Goal: Information Seeking & Learning: Learn about a topic

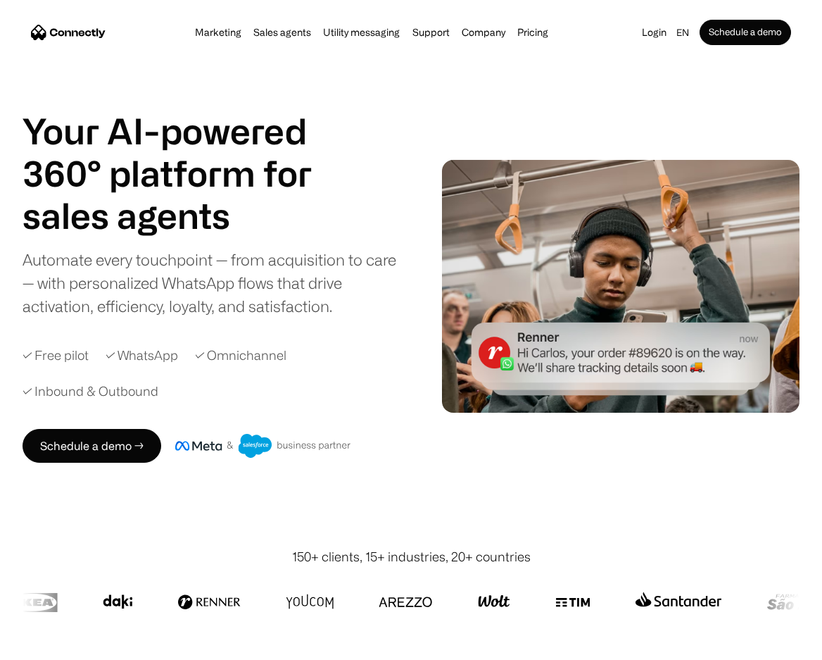
click at [394, 228] on div "Your AI-powered 360° platform for sales agents support utility sales agents Aut…" at bounding box center [215, 214] width 384 height 208
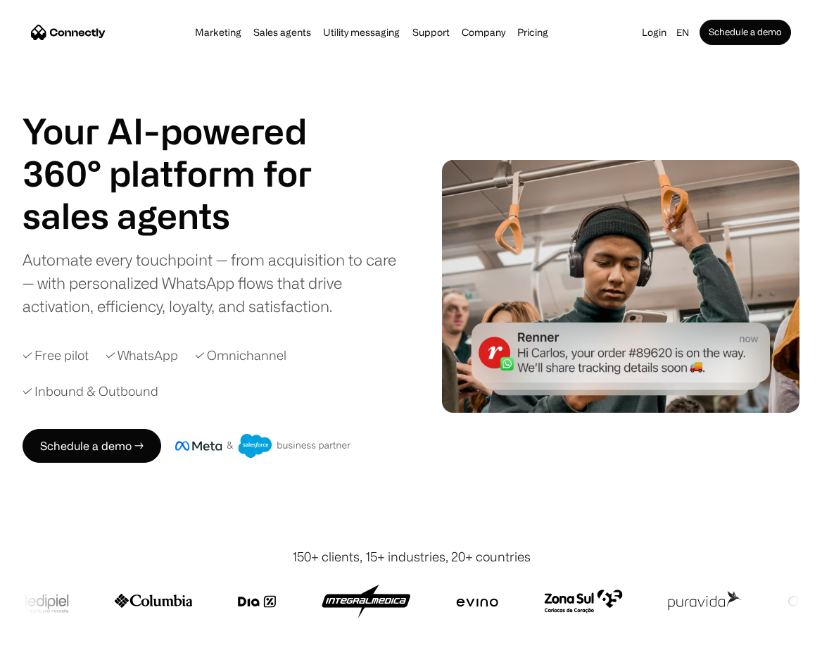
click at [300, 260] on div "Automate every touchpoint — from acquisition to care — with personalized WhatsA…" at bounding box center [215, 283] width 384 height 70
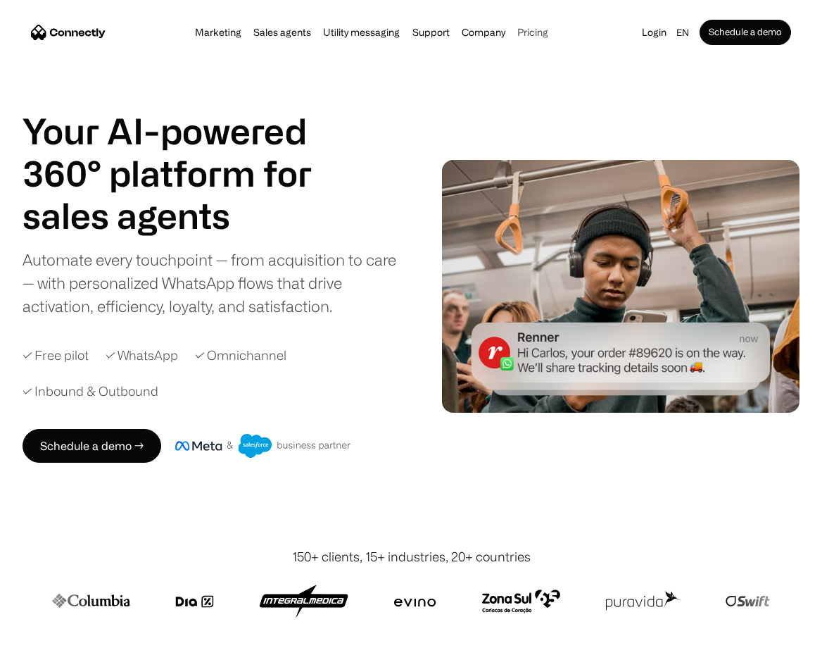
click at [515, 32] on link "Pricing" at bounding box center [532, 32] width 39 height 11
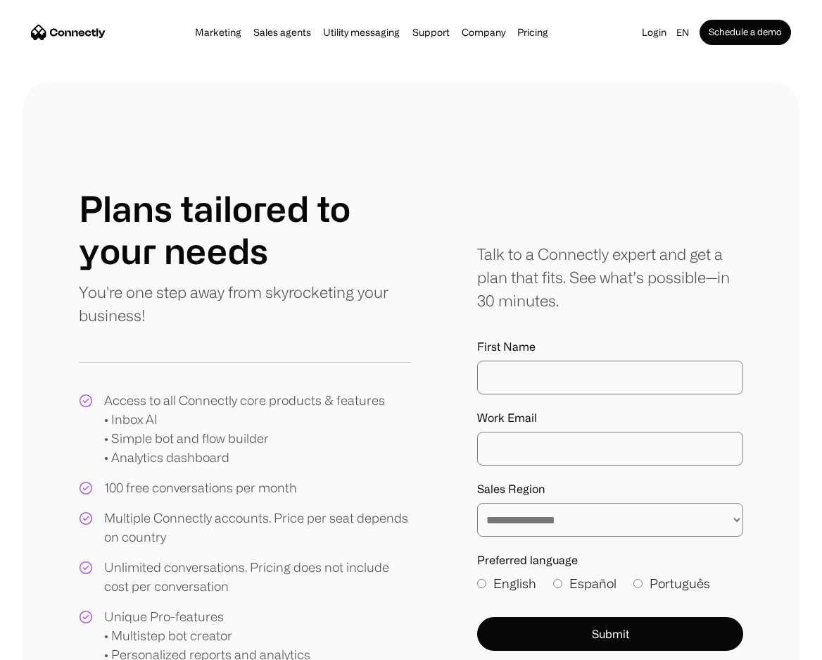
click at [457, 222] on div "**********" at bounding box center [411, 482] width 665 height 591
click at [496, 65] on link "About us" at bounding box center [501, 68] width 77 height 34
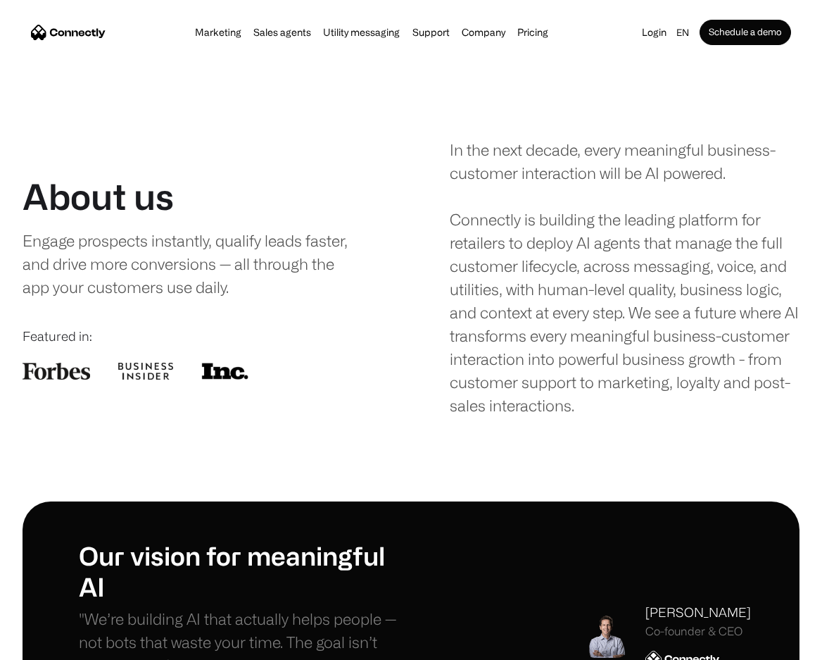
click at [422, 306] on div "About us Engage prospects instantly, qualify leads faster, and drive more conve…" at bounding box center [411, 277] width 777 height 279
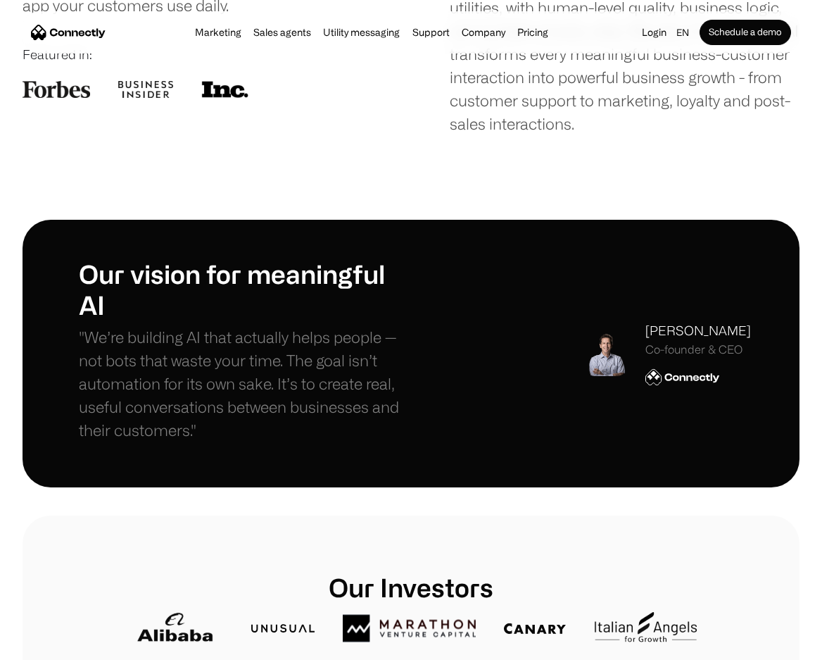
click at [424, 293] on div "Our vision for meaningful AI "We’re building AI that actually helps people — no…" at bounding box center [411, 352] width 665 height 189
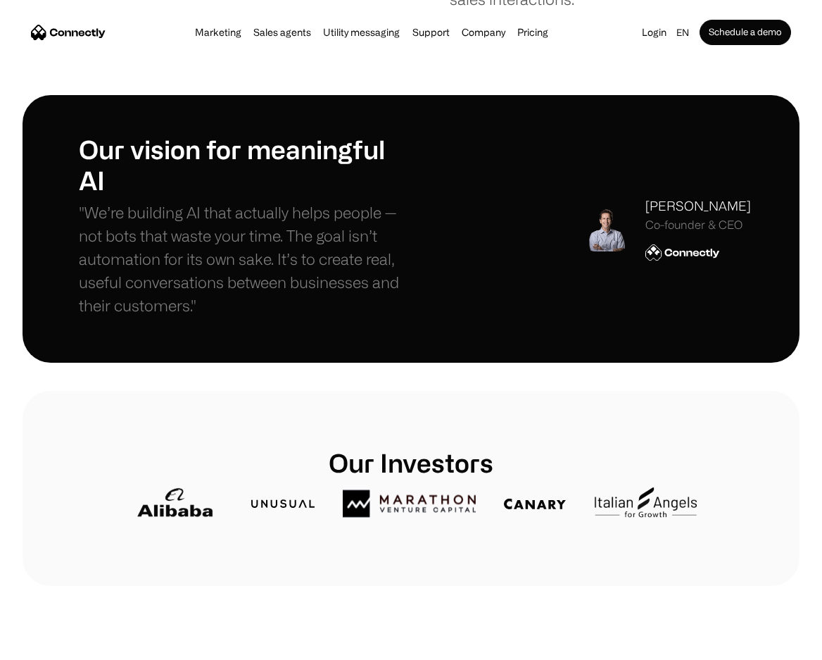
scroll to position [493, 0]
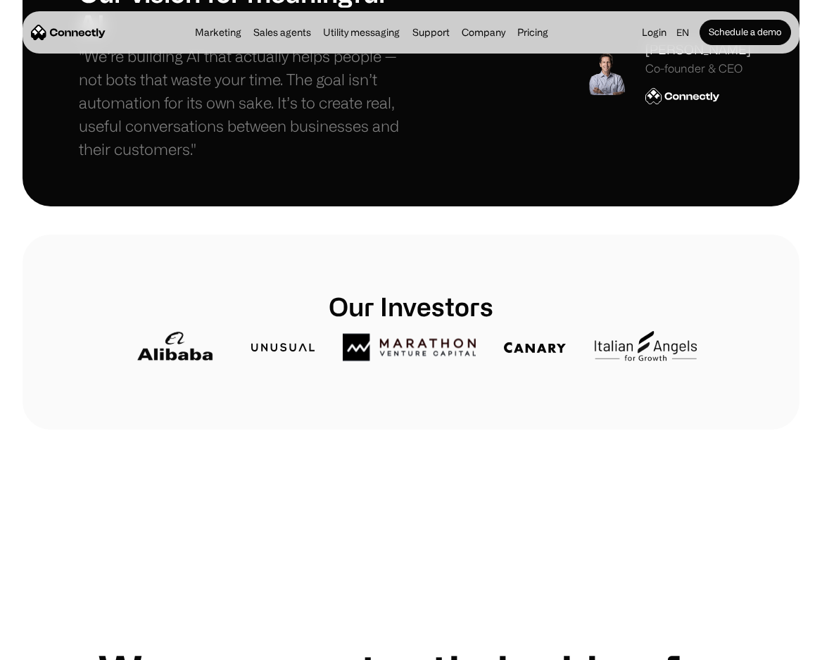
click at [69, 321] on div "Our Investors" at bounding box center [411, 331] width 777 height 195
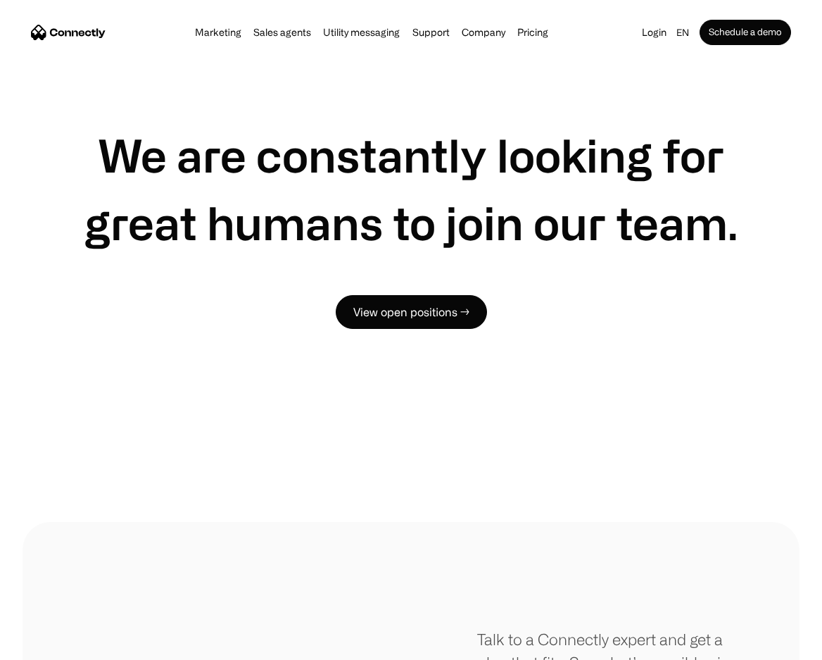
scroll to position [1126, 0]
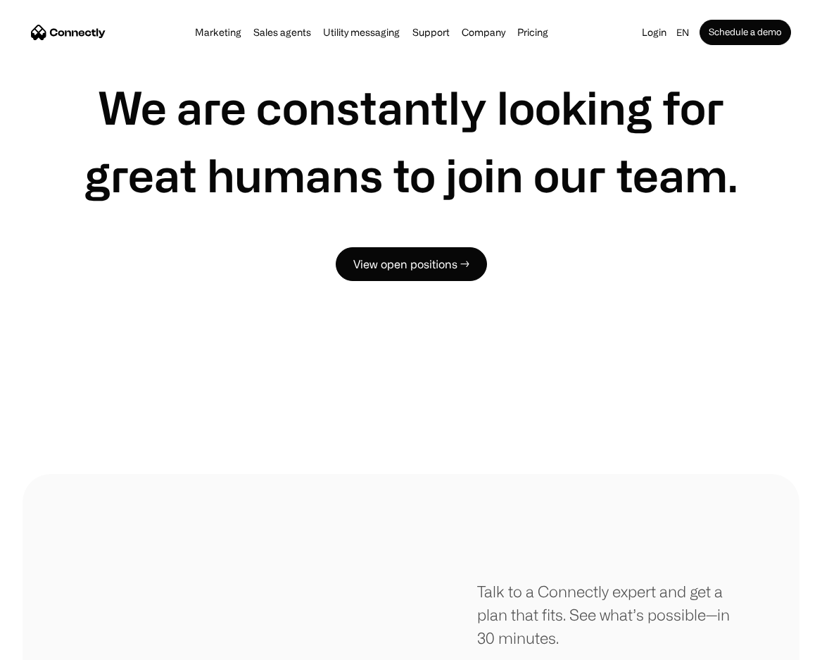
click at [57, 309] on div "We are constantly looking for great humans to join our team. View open position…" at bounding box center [411, 170] width 777 height 608
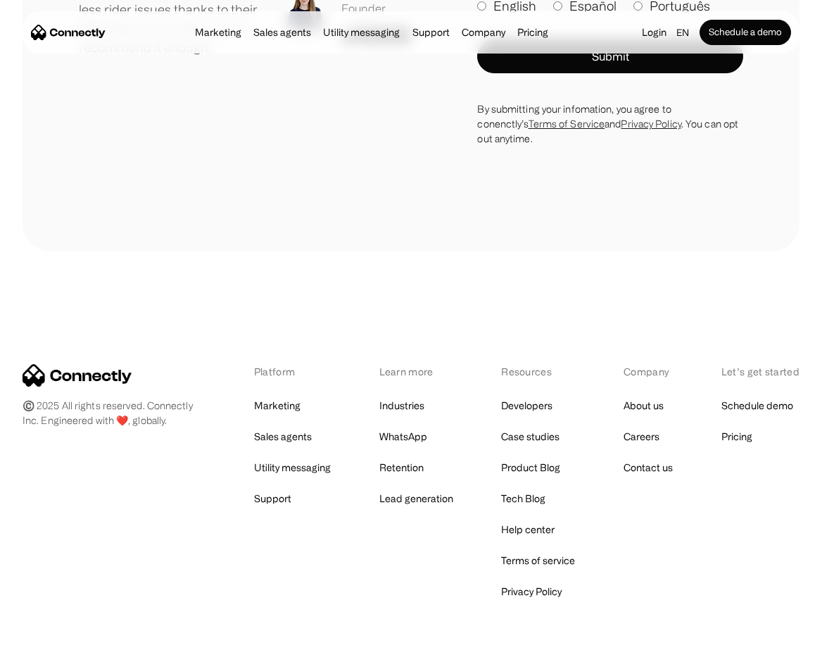
scroll to position [2096, 0]
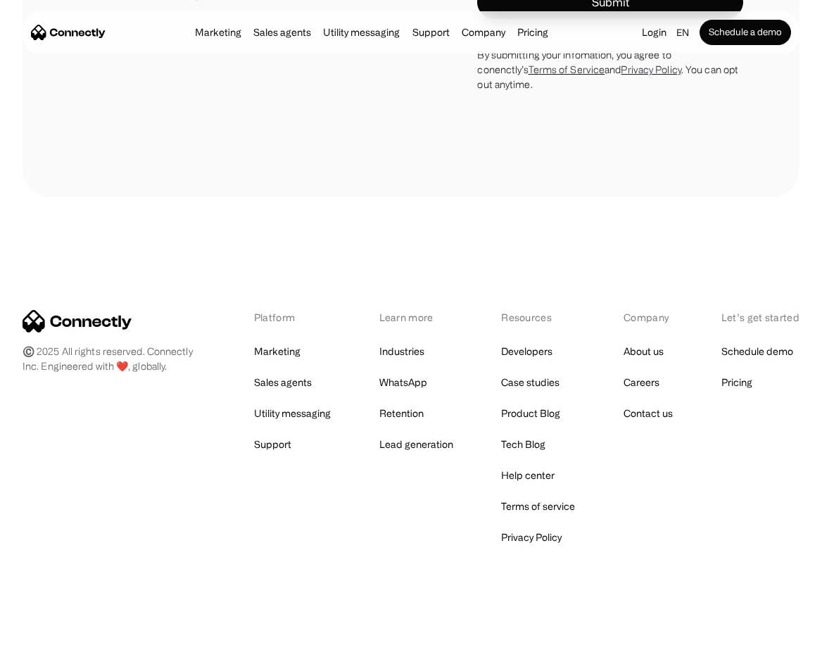
click at [229, 275] on div "©️ 2025 All rights reserved. Connectly Inc. Engineered with ❤️, globally. Platf…" at bounding box center [411, 428] width 777 height 462
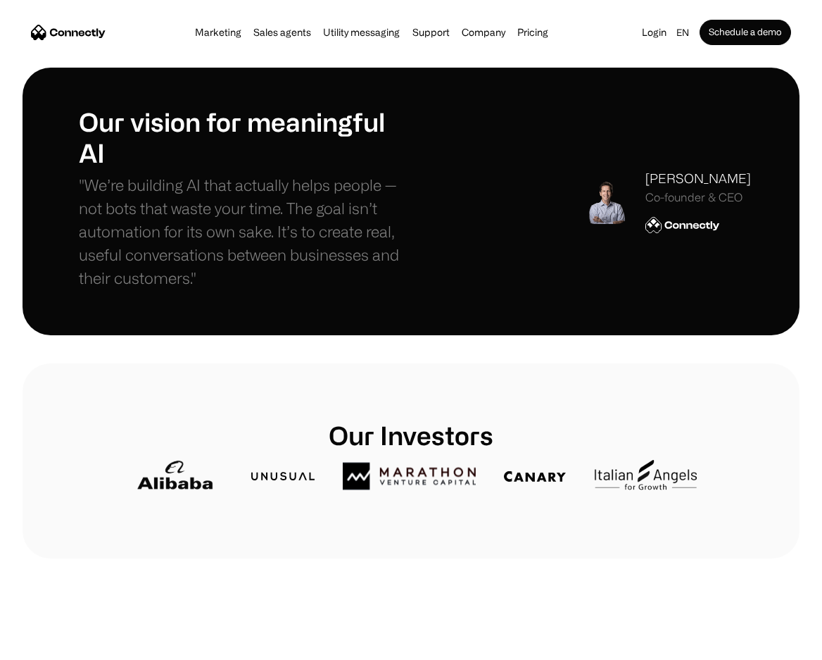
scroll to position [0, 0]
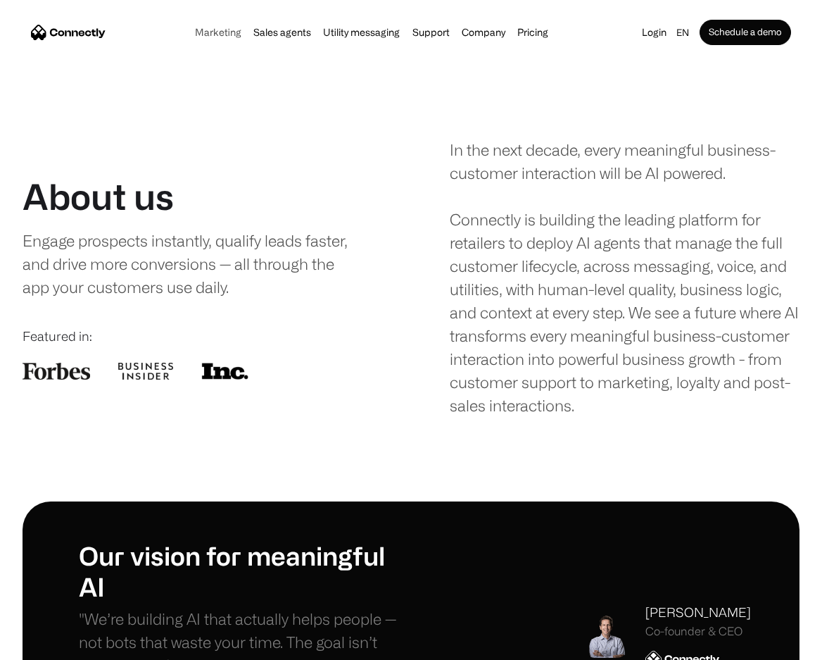
click at [208, 34] on link "Marketing" at bounding box center [218, 32] width 55 height 11
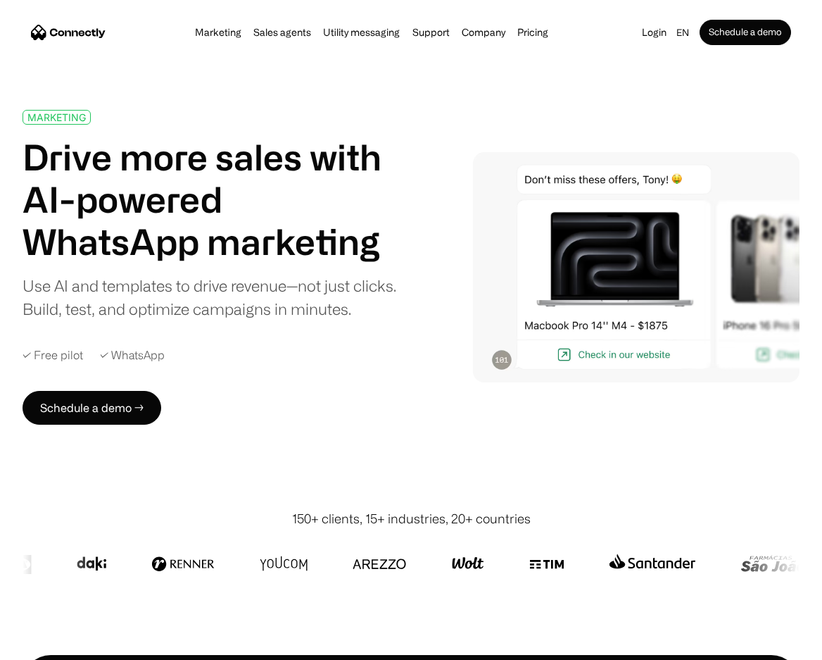
click at [348, 173] on h1 "Drive more sales with AI-powered WhatsApp marketing" at bounding box center [215, 199] width 384 height 127
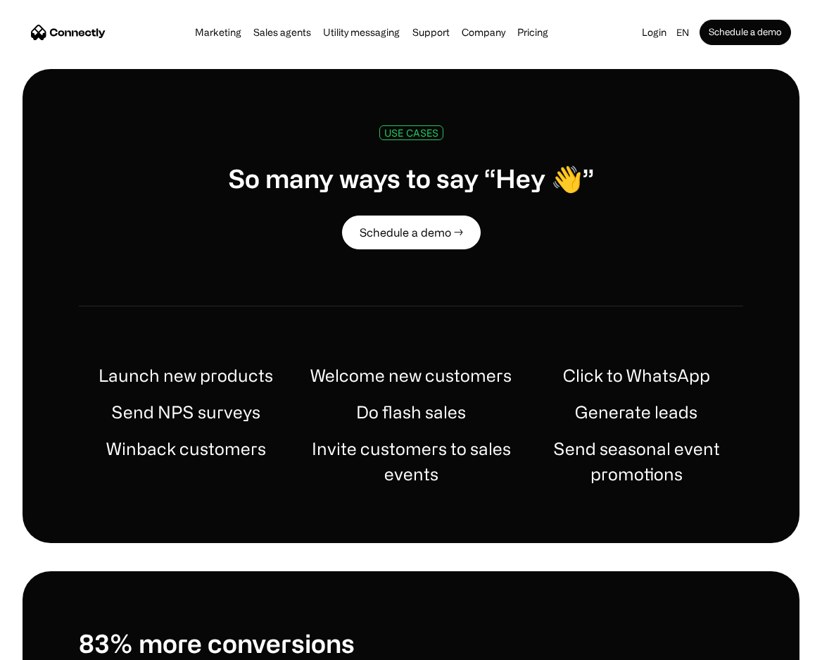
scroll to position [634, 0]
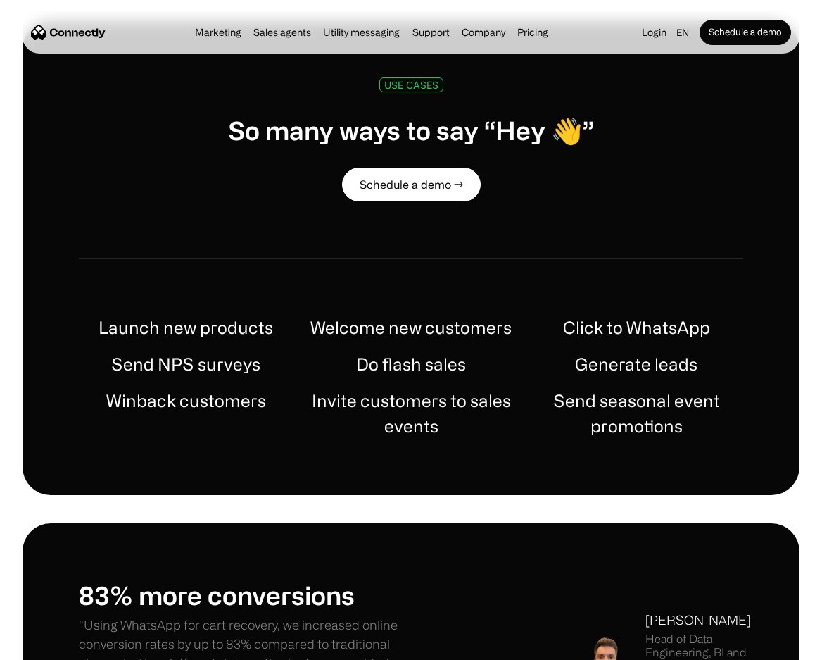
click at [60, 312] on div "USE CASES So many ways to say “Hey 👋” Schedule a demo → Launch new products Wel…" at bounding box center [411, 258] width 777 height 474
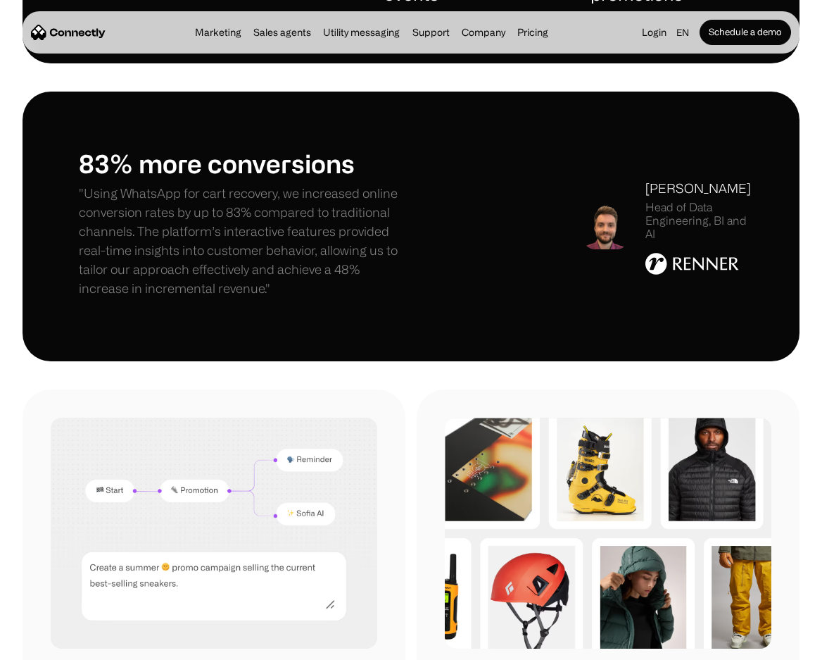
scroll to position [1126, 0]
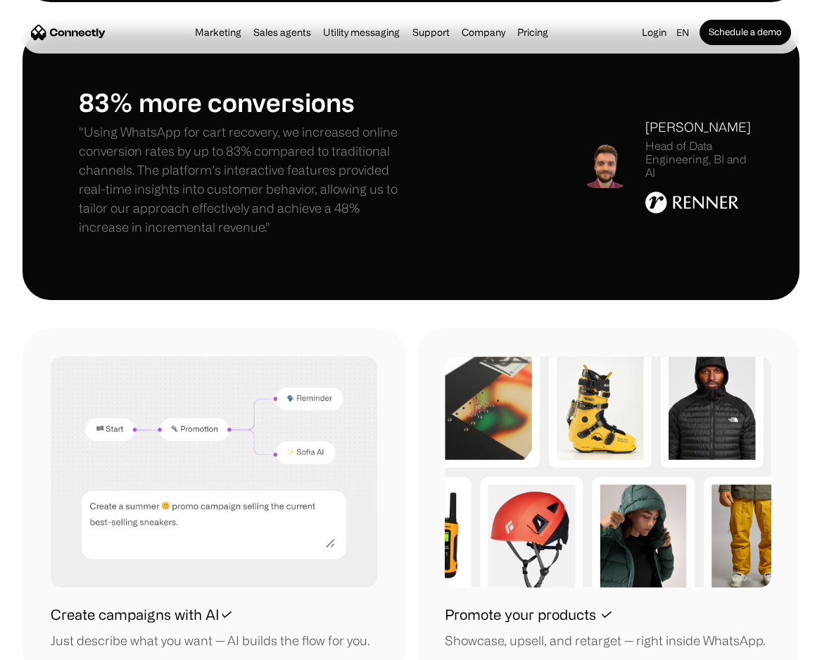
click at [24, 369] on div "Create campaigns with AI✓ Just describe what you want — AI builds the flow for …" at bounding box center [214, 503] width 383 height 350
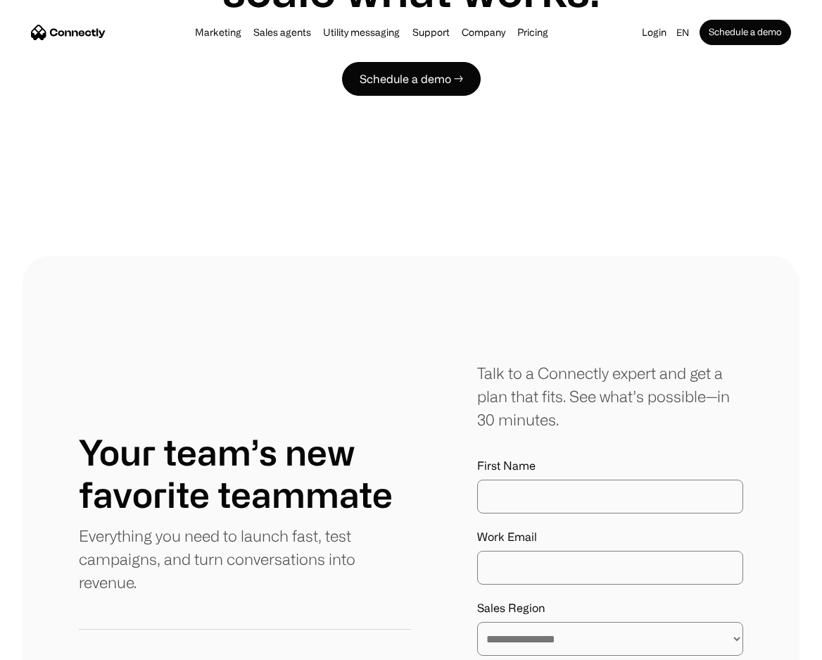
scroll to position [4787, 0]
